Goal: Check status: Check status

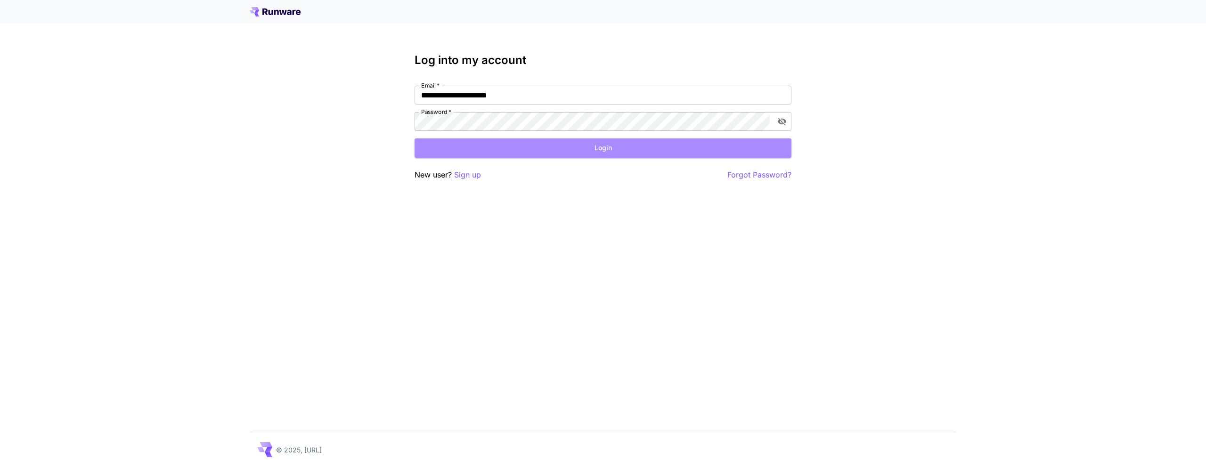
click at [510, 151] on button "Login" at bounding box center [603, 148] width 377 height 19
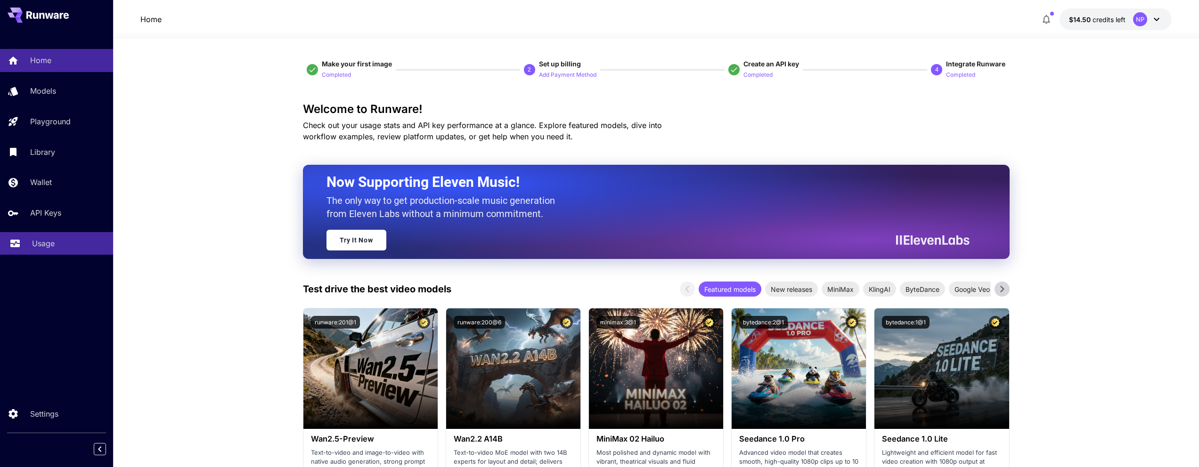
click at [10, 240] on icon at bounding box center [14, 240] width 11 height 11
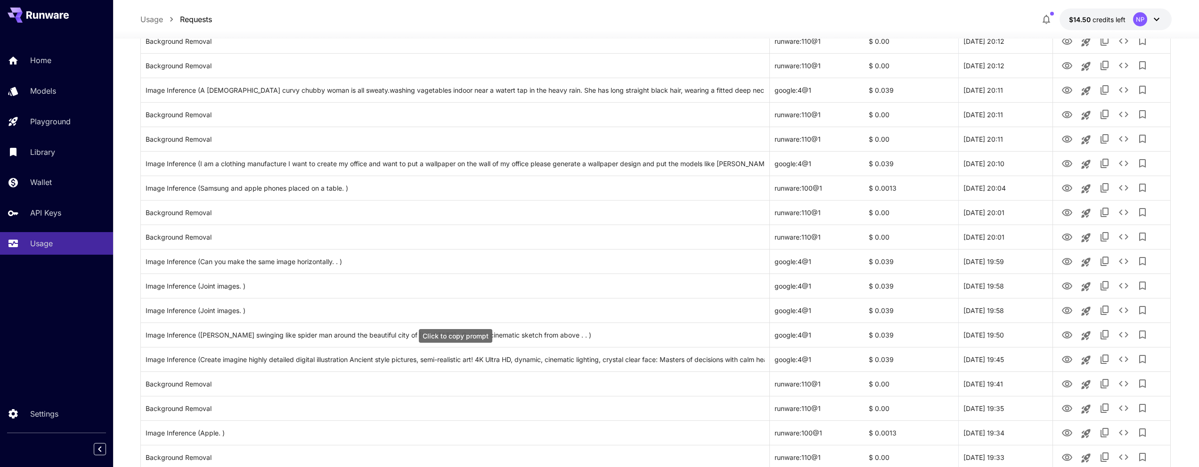
scroll to position [39, 0]
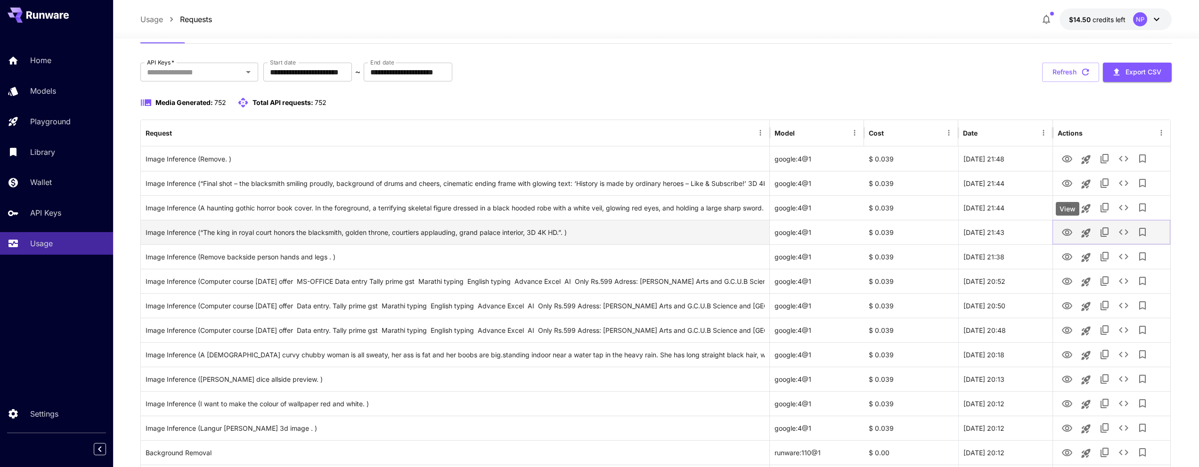
click at [1069, 235] on icon "View" at bounding box center [1067, 232] width 11 height 11
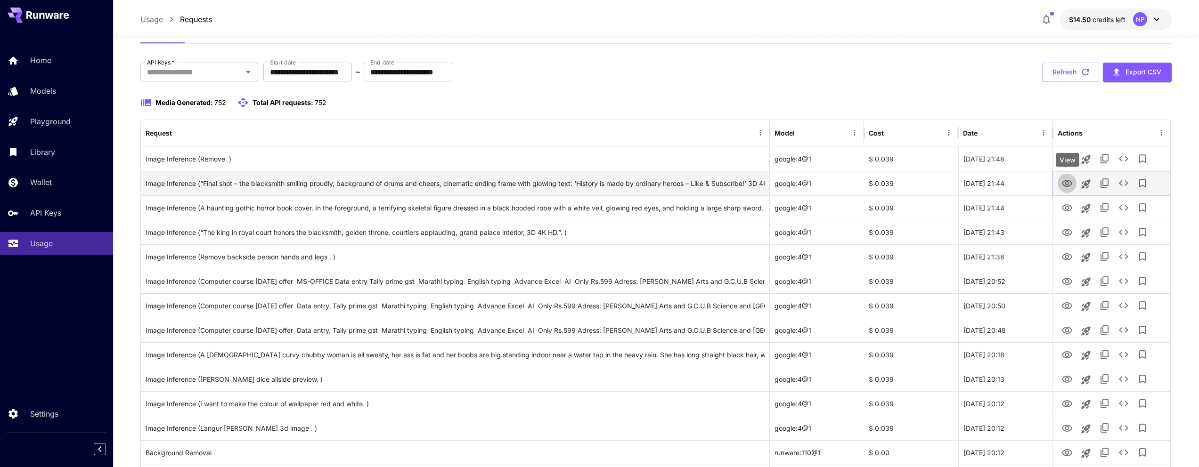
click at [1064, 180] on icon "View" at bounding box center [1067, 183] width 11 height 11
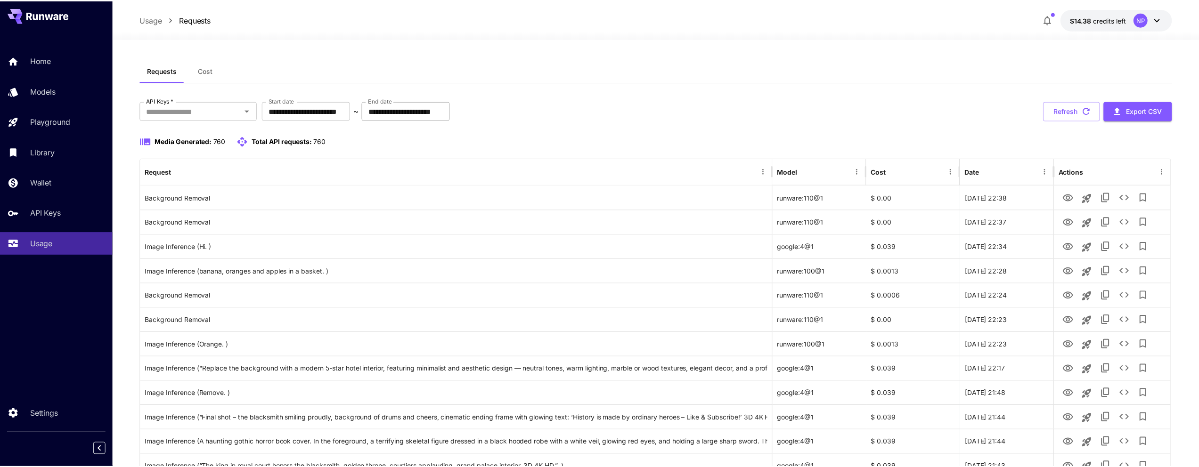
scroll to position [39, 0]
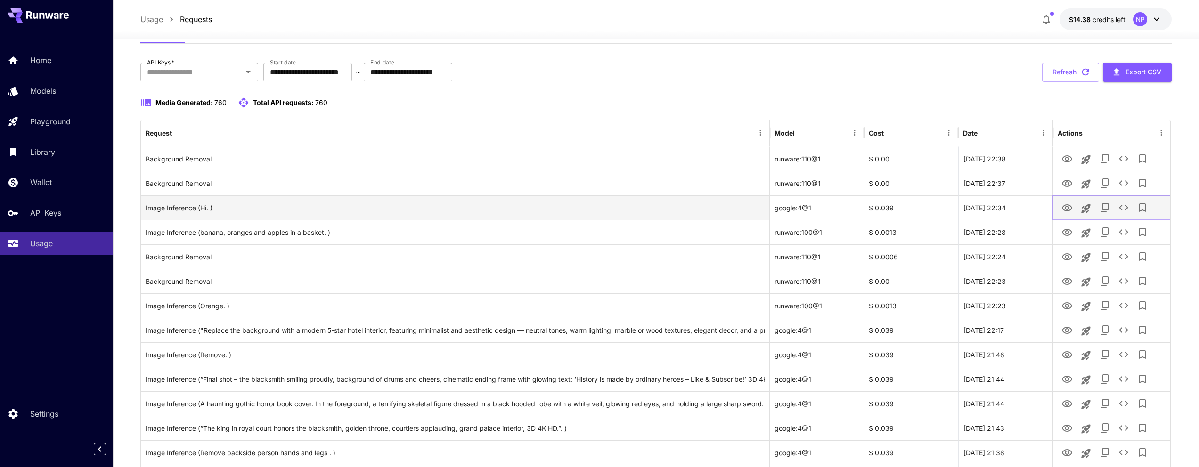
click at [1063, 204] on icon "View" at bounding box center [1067, 208] width 11 height 11
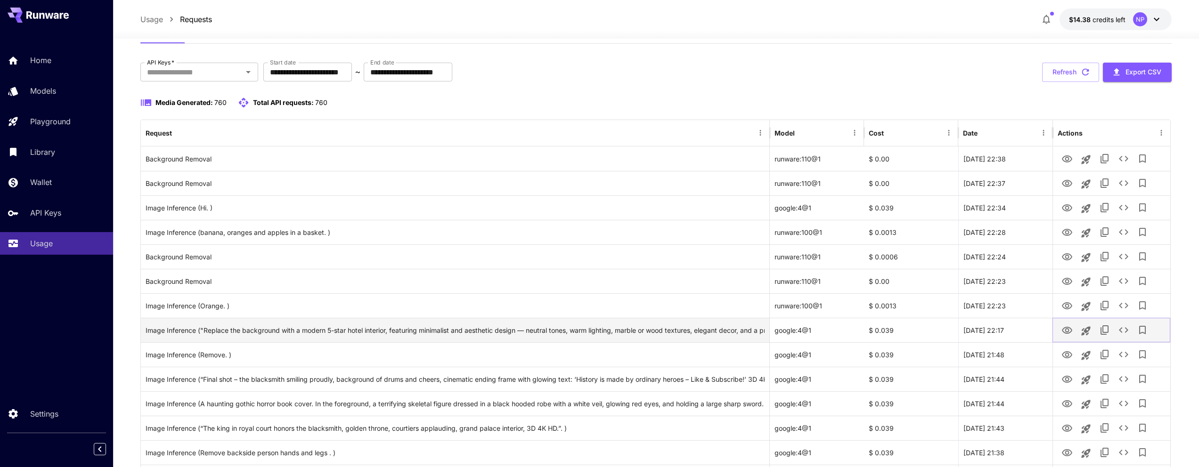
click at [1064, 331] on icon "View" at bounding box center [1067, 330] width 11 height 11
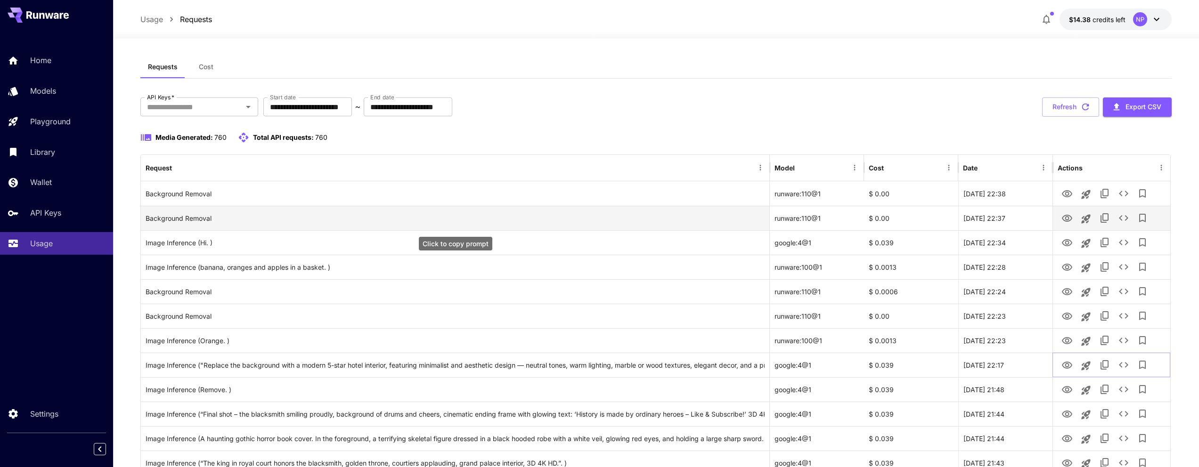
scroll to position [0, 0]
